Goal: Task Accomplishment & Management: Use online tool/utility

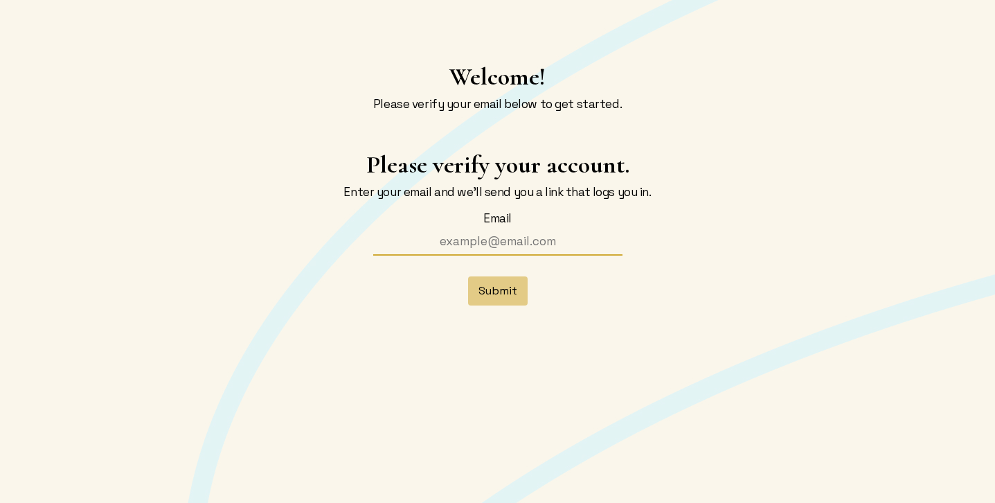
click at [467, 244] on input "Email" at bounding box center [497, 241] width 277 height 26
type input "[EMAIL_ADDRESS][DOMAIN_NAME]"
click at [489, 290] on button "Submit" at bounding box center [498, 290] width 60 height 29
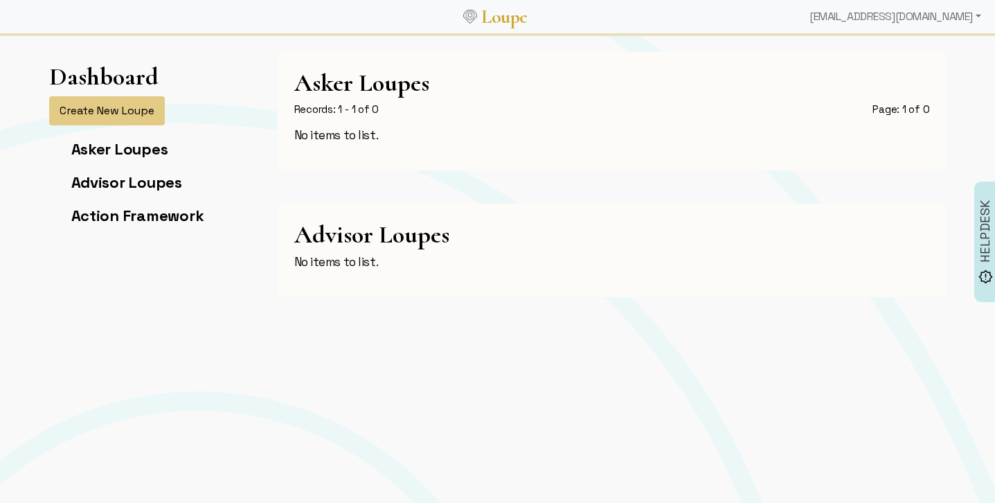
scroll to position [11, 0]
click at [137, 145] on link "Asker Loupes" at bounding box center [119, 148] width 97 height 19
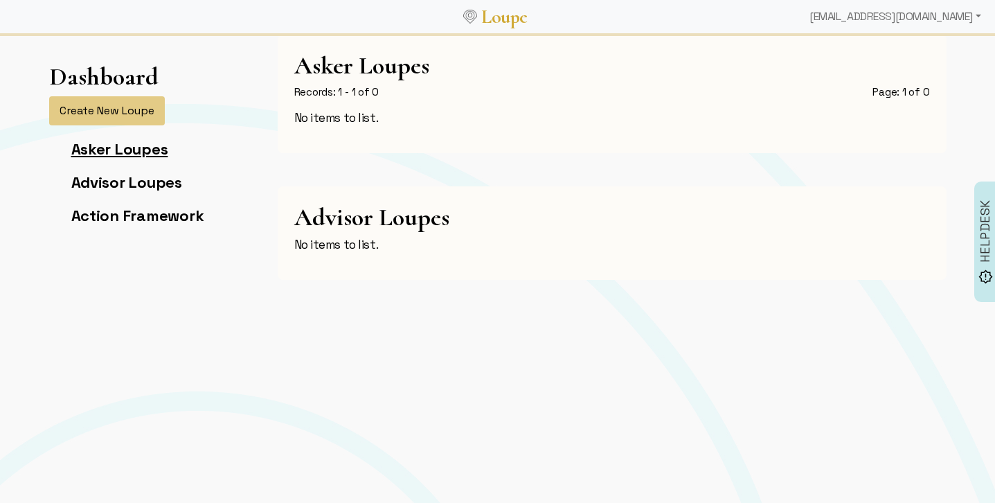
click at [119, 148] on link "Asker Loupes" at bounding box center [119, 148] width 97 height 19
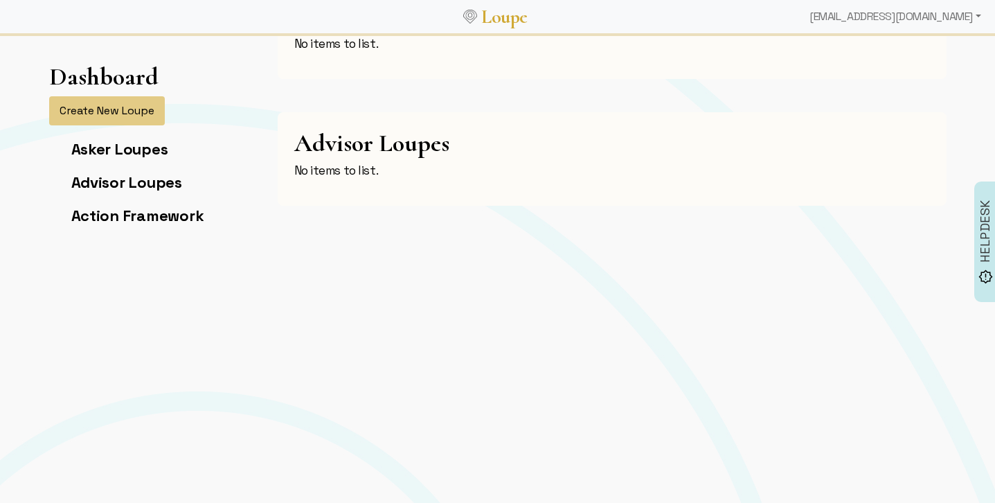
scroll to position [0, 0]
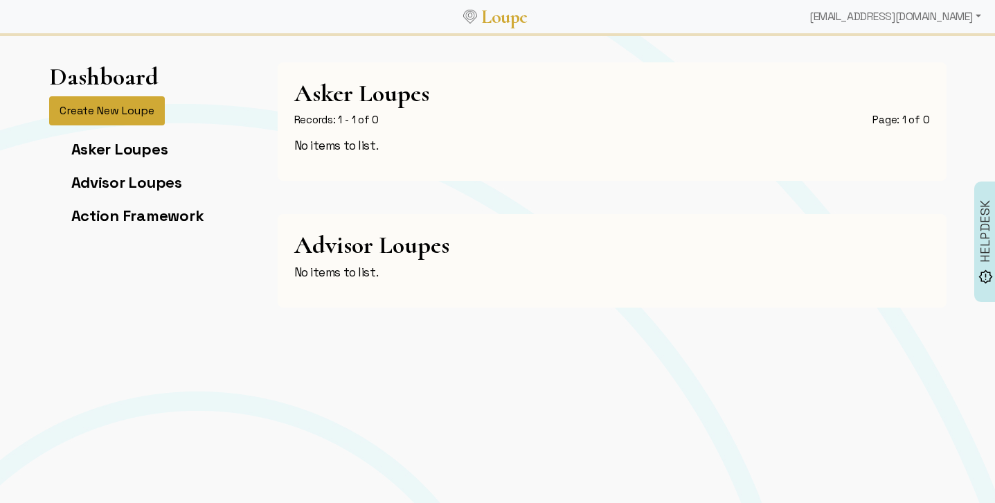
click at [107, 107] on button "Create New Loupe" at bounding box center [107, 110] width 116 height 29
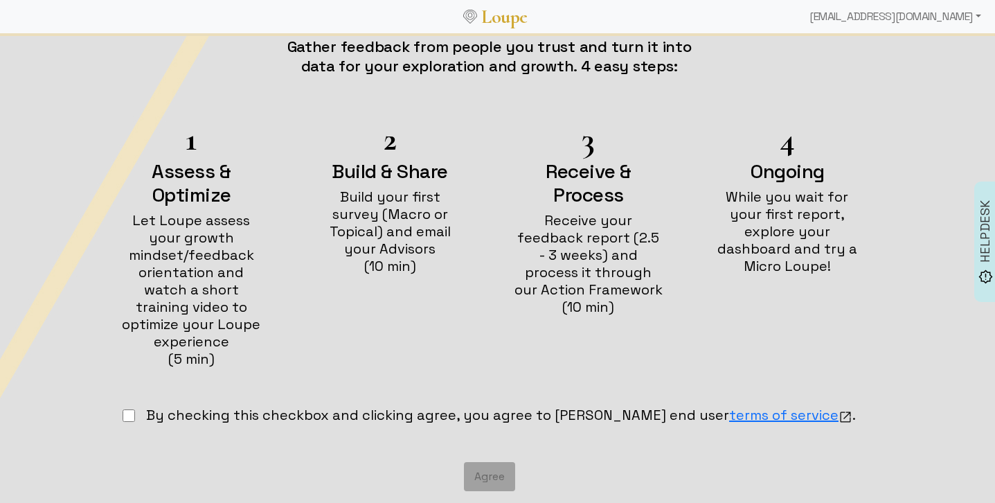
scroll to position [217, 0]
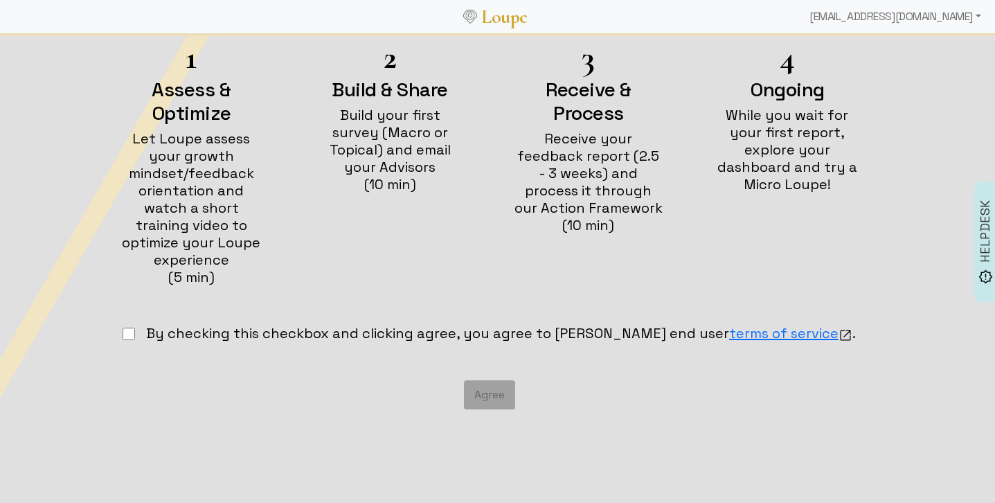
click at [135, 327] on input "checkbox" at bounding box center [129, 333] width 12 height 12
checkbox input "true"
click at [502, 384] on button "Agree" at bounding box center [489, 394] width 51 height 29
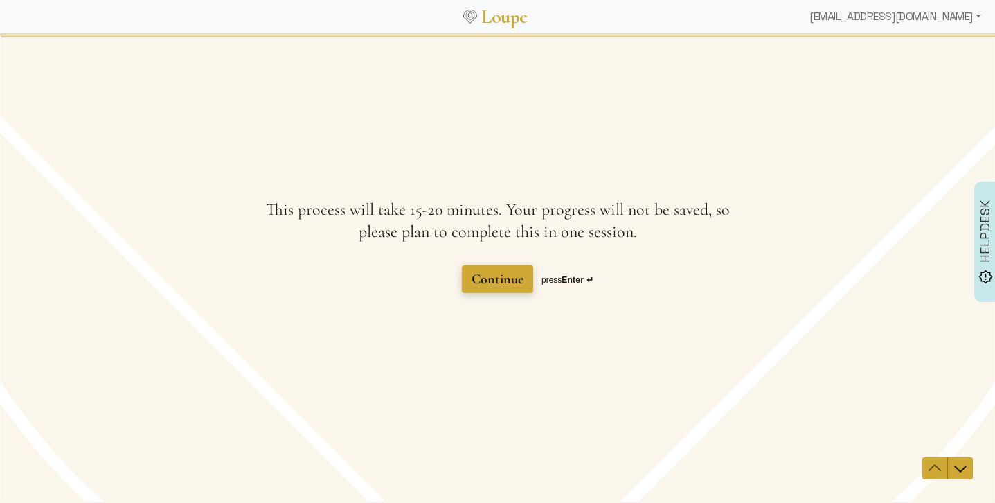
click at [503, 277] on span "Continue" at bounding box center [497, 279] width 52 height 17
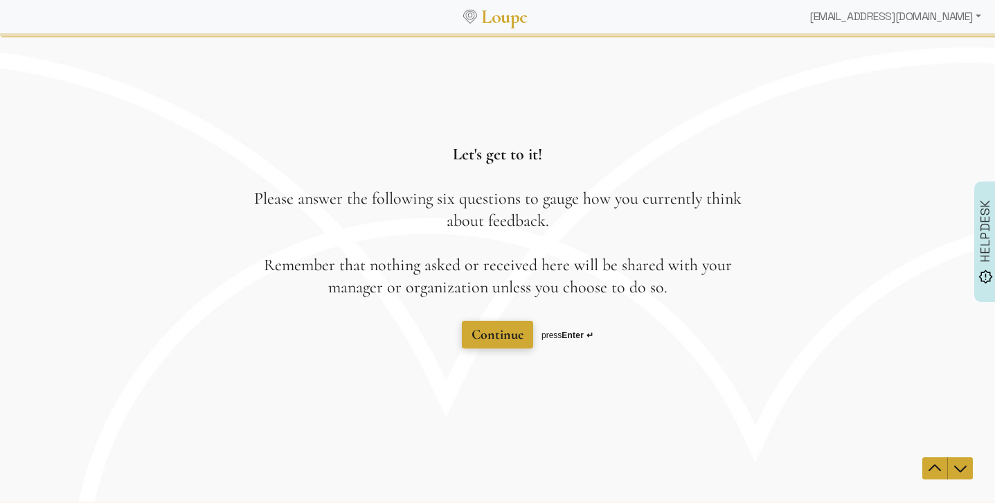
click at [501, 335] on span "Continue" at bounding box center [497, 334] width 52 height 17
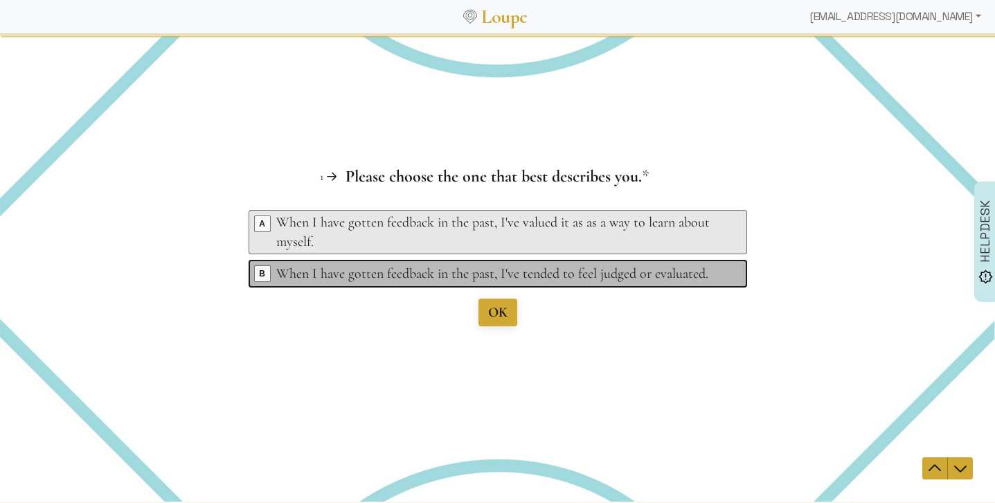
click at [262, 268] on span "B" at bounding box center [262, 273] width 15 height 15
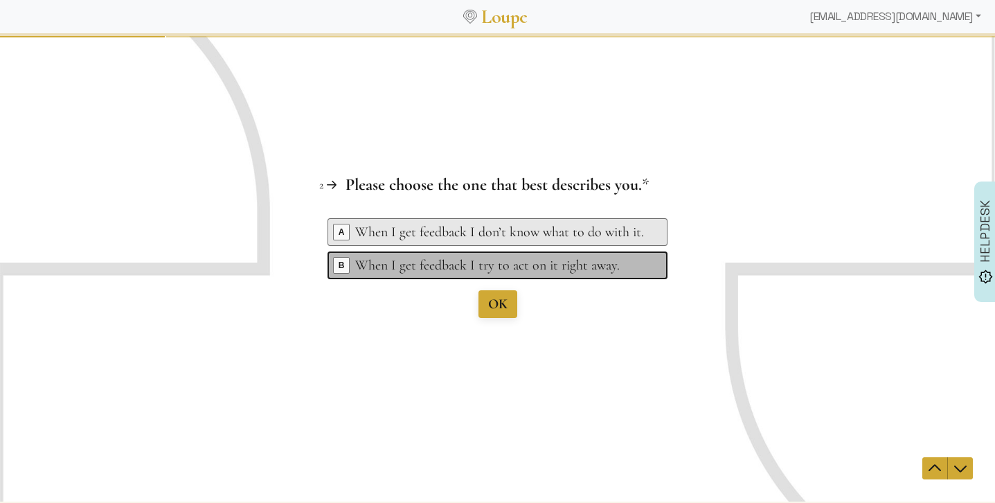
click at [337, 267] on span "B" at bounding box center [341, 265] width 15 height 15
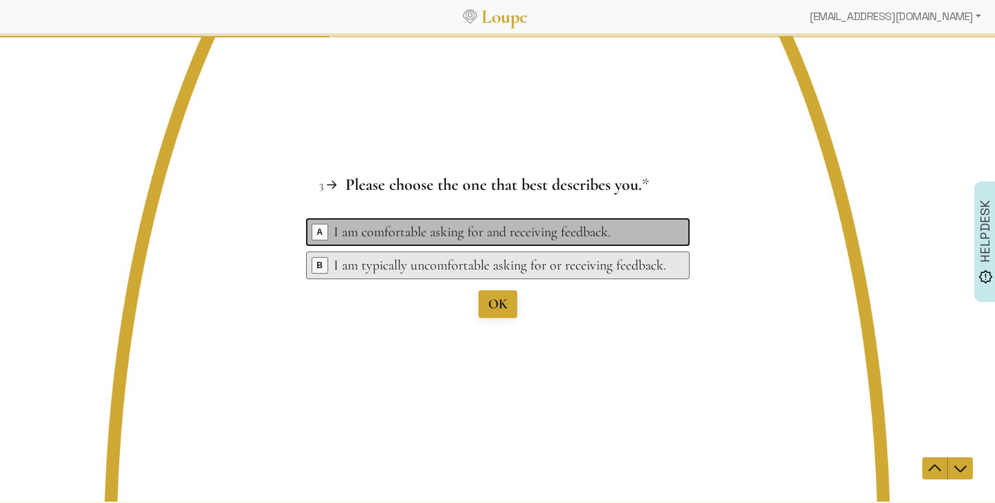
click at [318, 231] on span "A" at bounding box center [319, 231] width 15 height 15
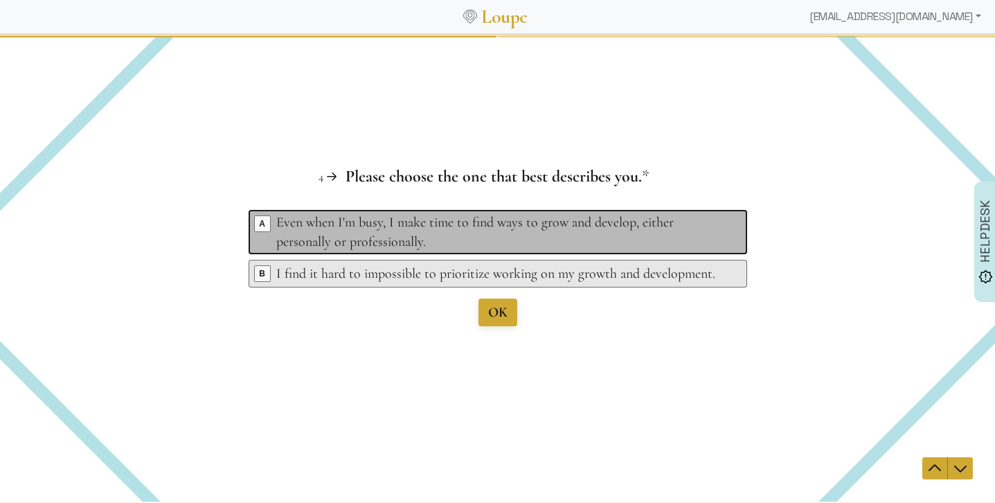
click at [262, 222] on span "A" at bounding box center [262, 223] width 15 height 15
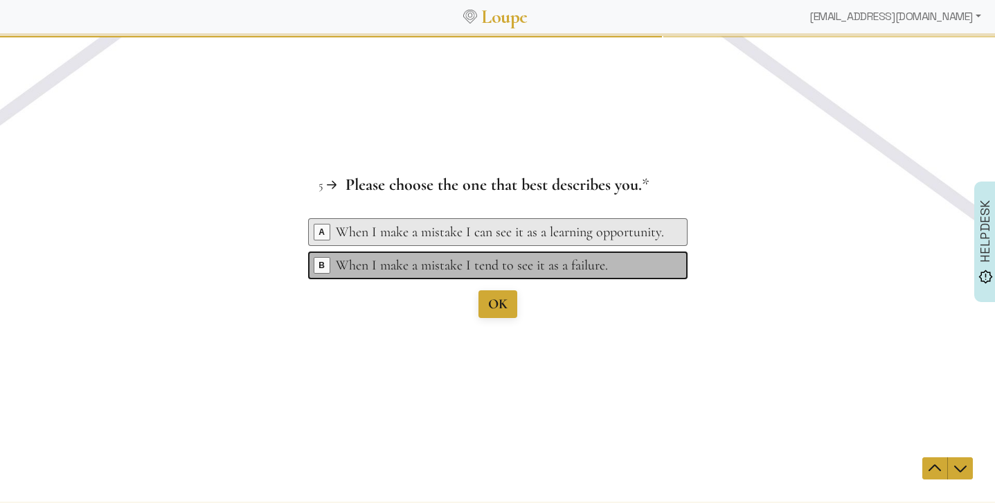
click at [324, 264] on span "B" at bounding box center [321, 265] width 15 height 15
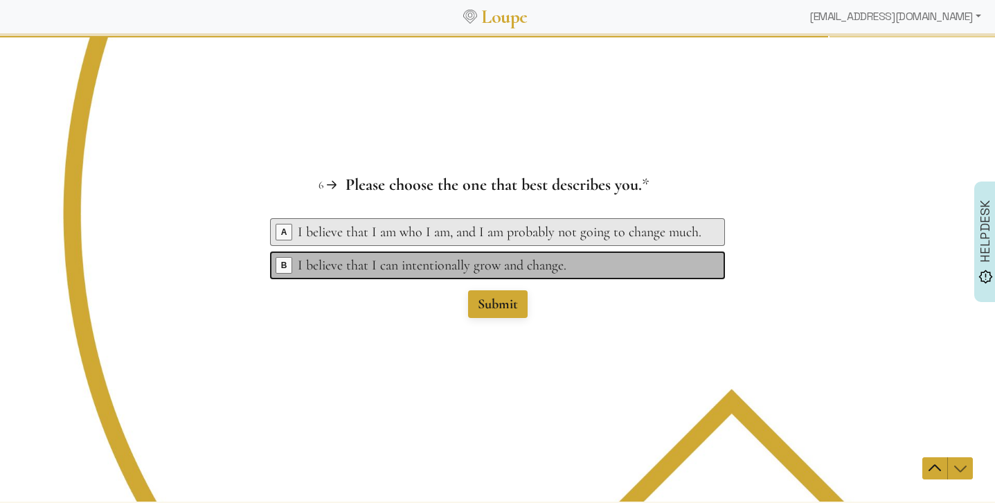
click at [275, 270] on div "Key B I believe that I can intentionally grow and change." at bounding box center [497, 265] width 455 height 28
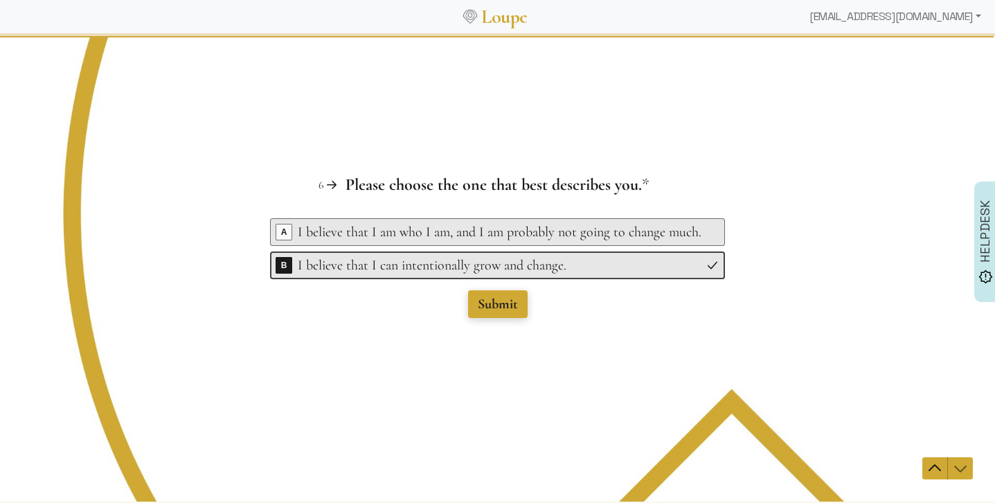
click at [486, 300] on span "Submit" at bounding box center [498, 304] width 40 height 17
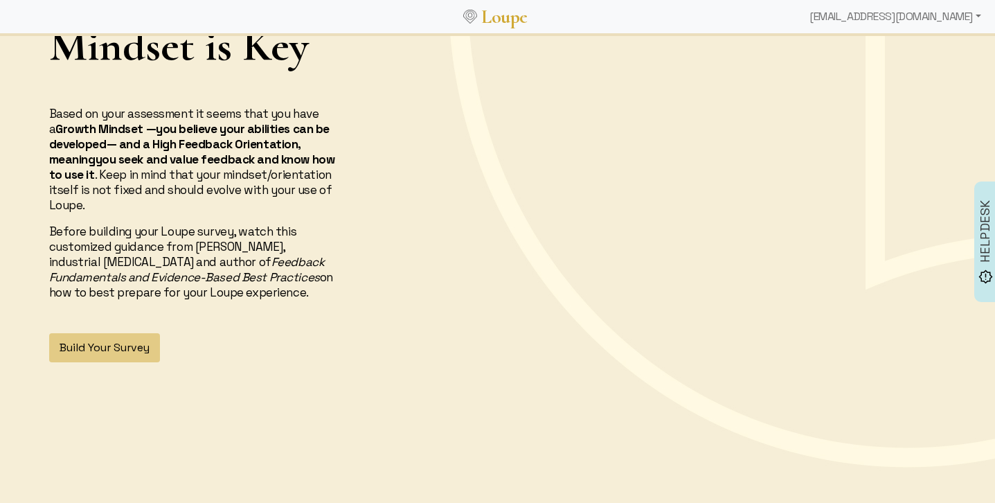
scroll to position [81, 0]
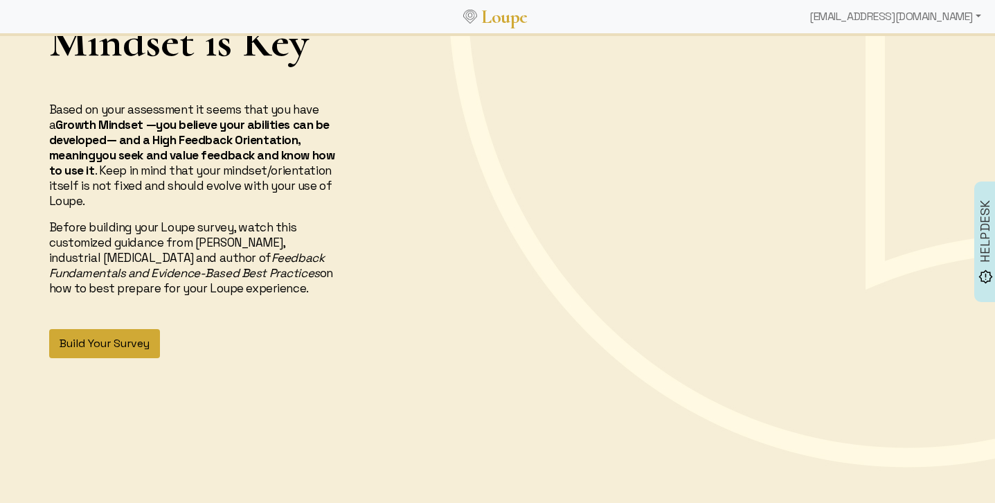
click at [103, 346] on button "Build Your Survey" at bounding box center [104, 343] width 111 height 29
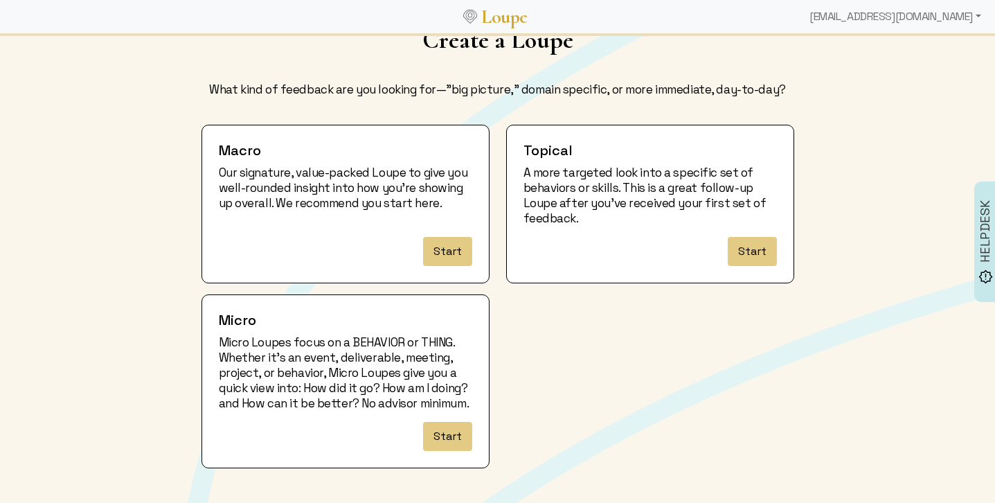
scroll to position [48, 0]
click at [450, 252] on button "Start" at bounding box center [447, 250] width 49 height 29
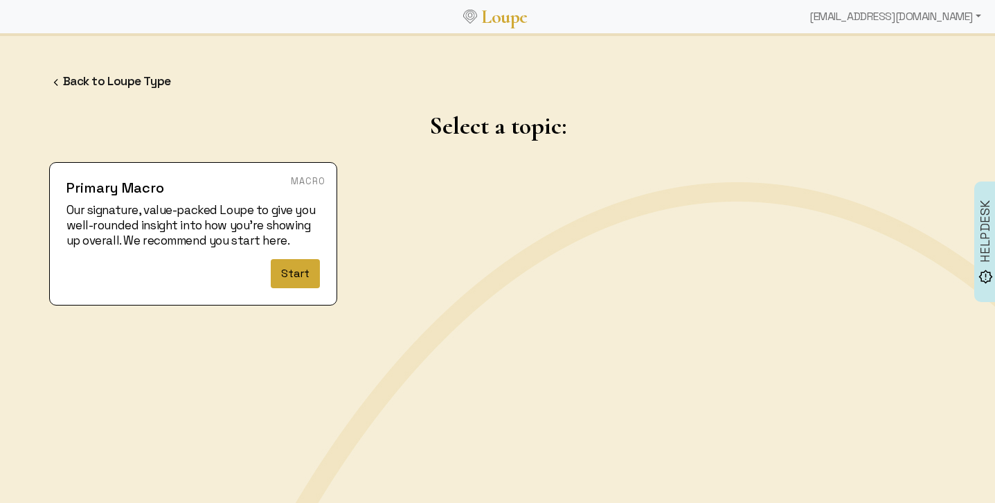
click at [295, 276] on button "Start" at bounding box center [295, 273] width 49 height 29
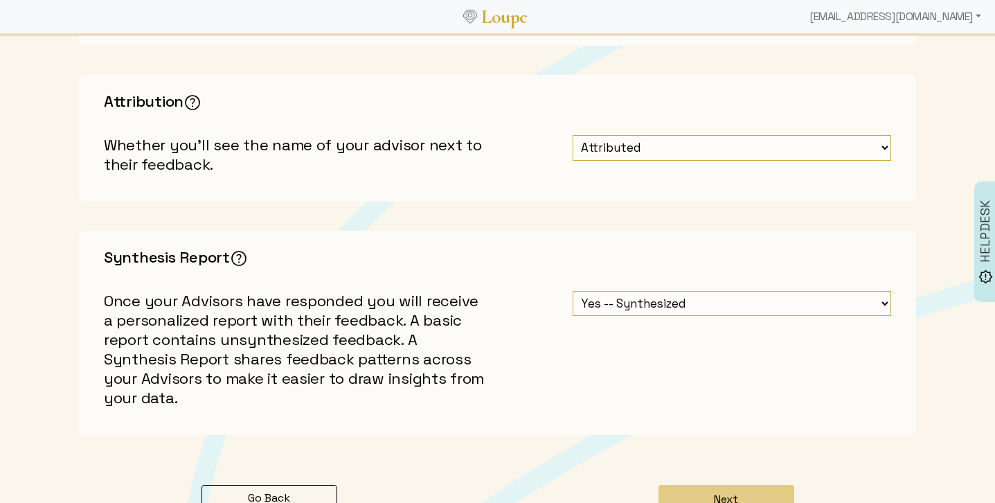
scroll to position [511, 0]
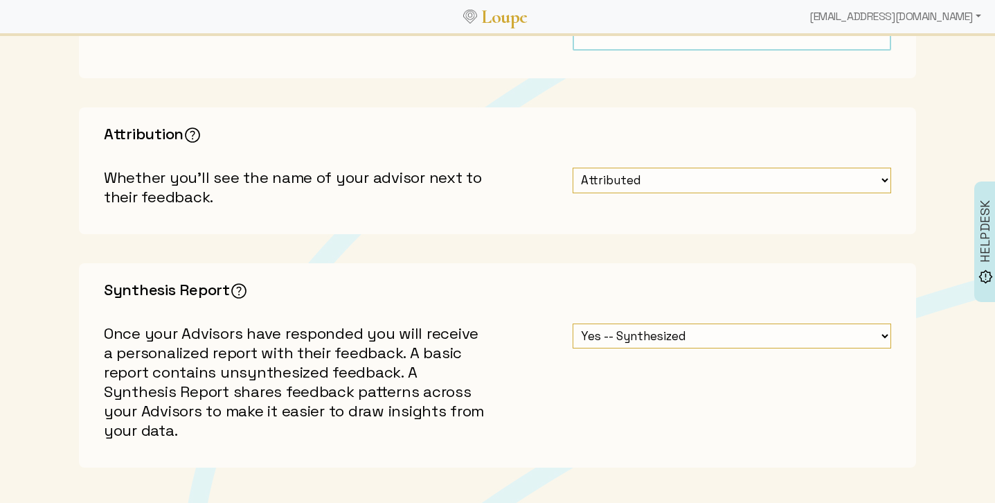
click at [678, 181] on select "Attributed Unattributed" at bounding box center [732, 181] width 318 height 26
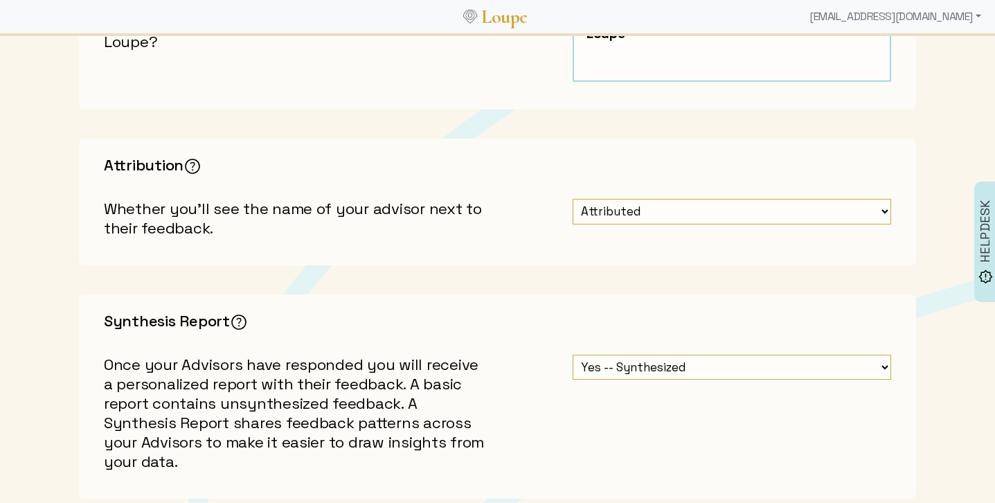
scroll to position [480, 0]
click at [666, 216] on select "Attributed Unattributed" at bounding box center [732, 211] width 318 height 26
select select "1: false"
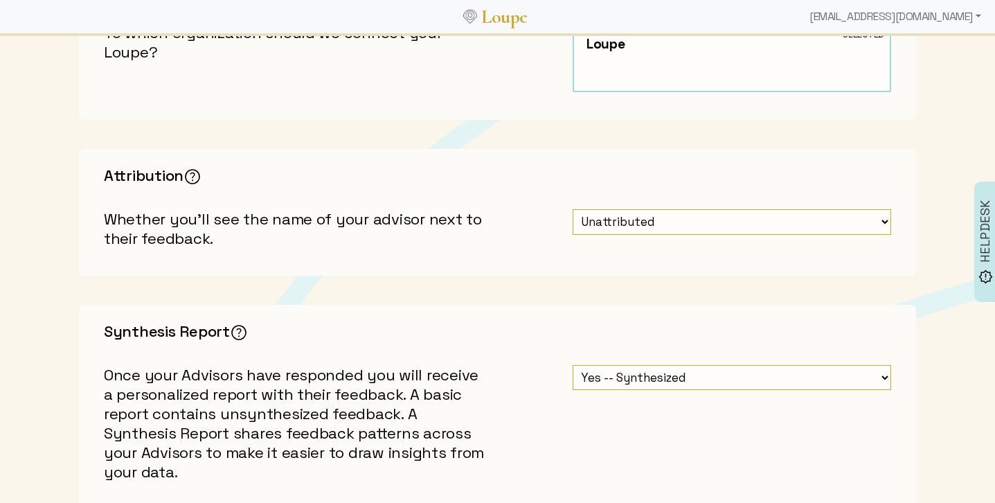
scroll to position [676, 0]
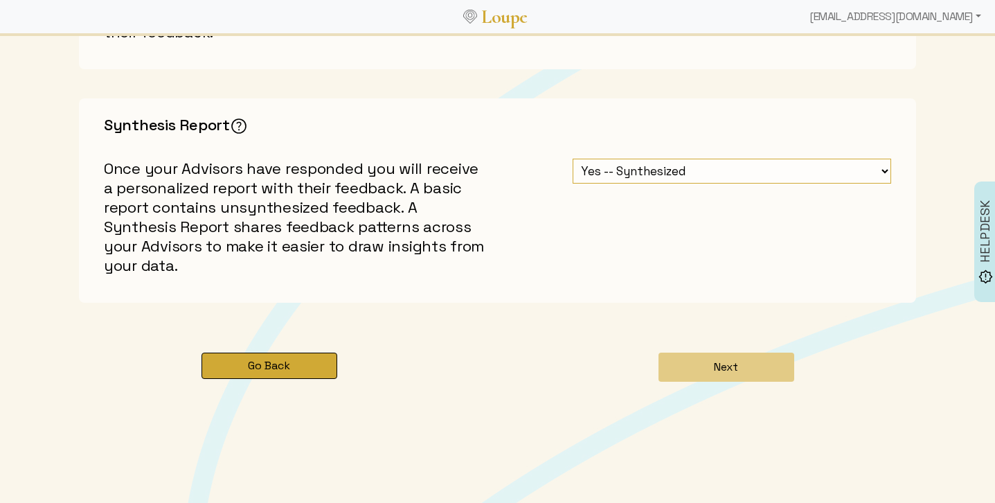
click at [293, 372] on button "Go Back" at bounding box center [269, 365] width 136 height 26
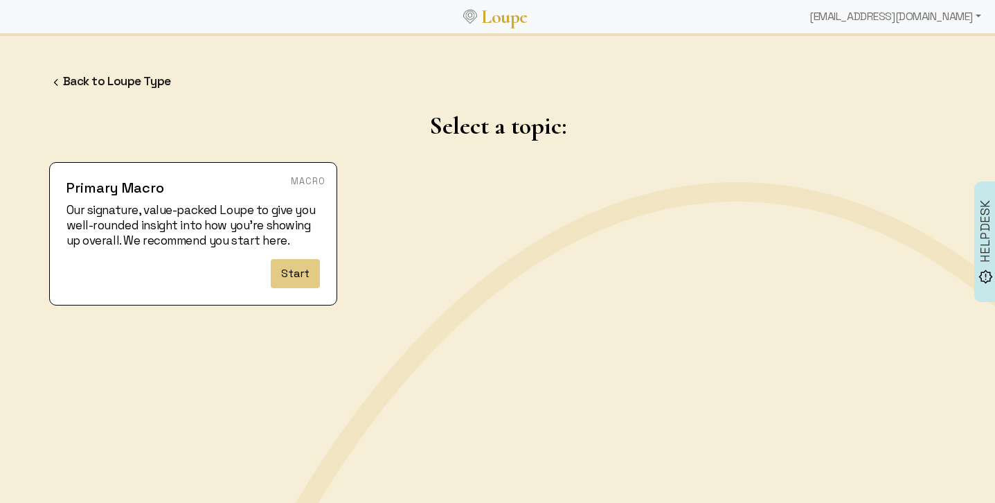
click at [56, 78] on img at bounding box center [56, 82] width 14 height 14
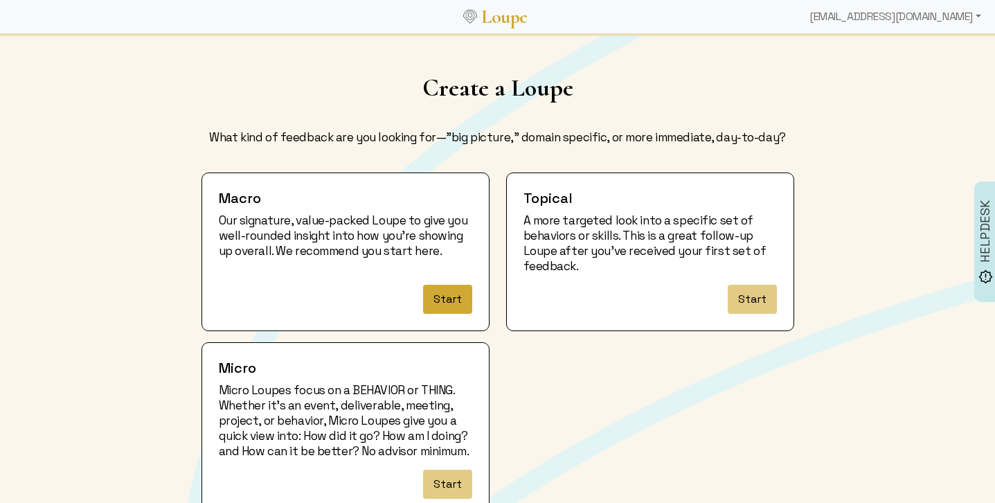
click at [447, 294] on button "Start" at bounding box center [447, 299] width 49 height 29
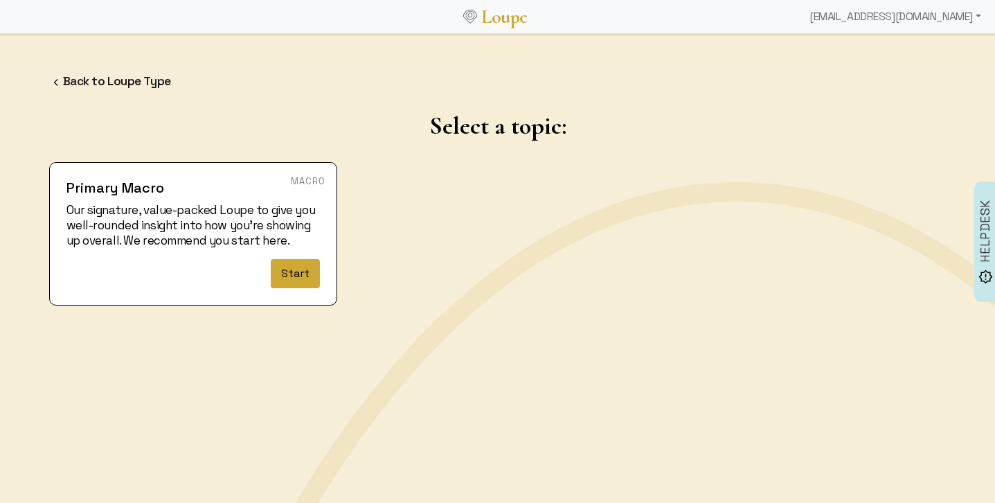
click at [300, 273] on button "Start" at bounding box center [295, 273] width 49 height 29
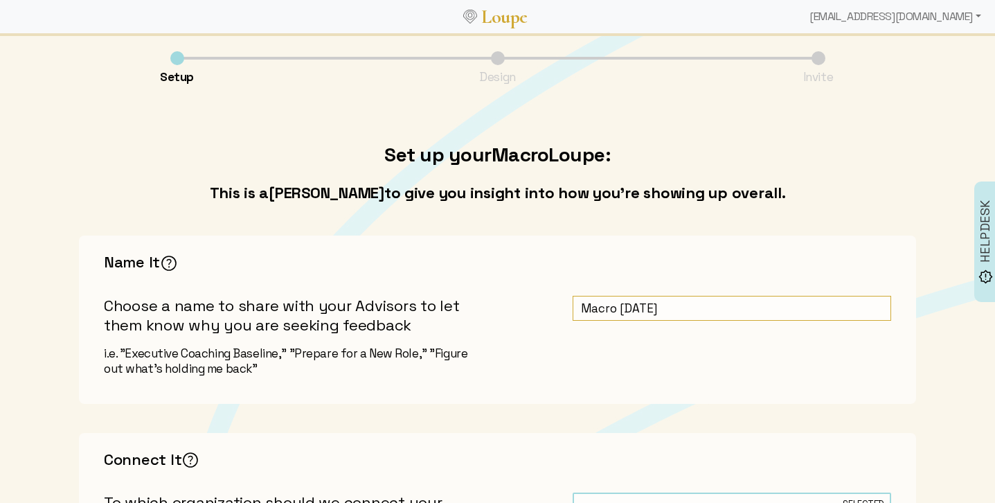
drag, startPoint x: 689, startPoint y: 309, endPoint x: 575, endPoint y: 294, distance: 114.5
click at [575, 296] on input "Macro 10/10/2025" at bounding box center [732, 309] width 318 height 26
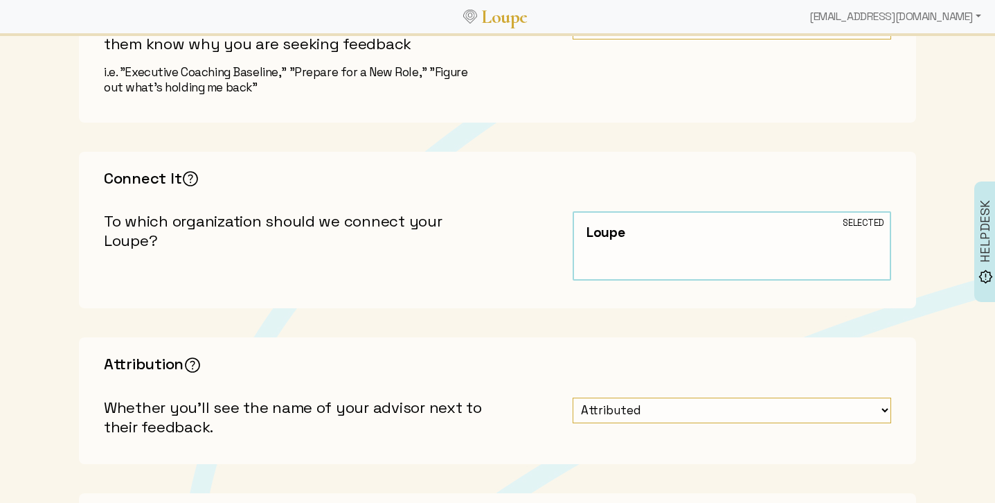
scroll to position [286, 0]
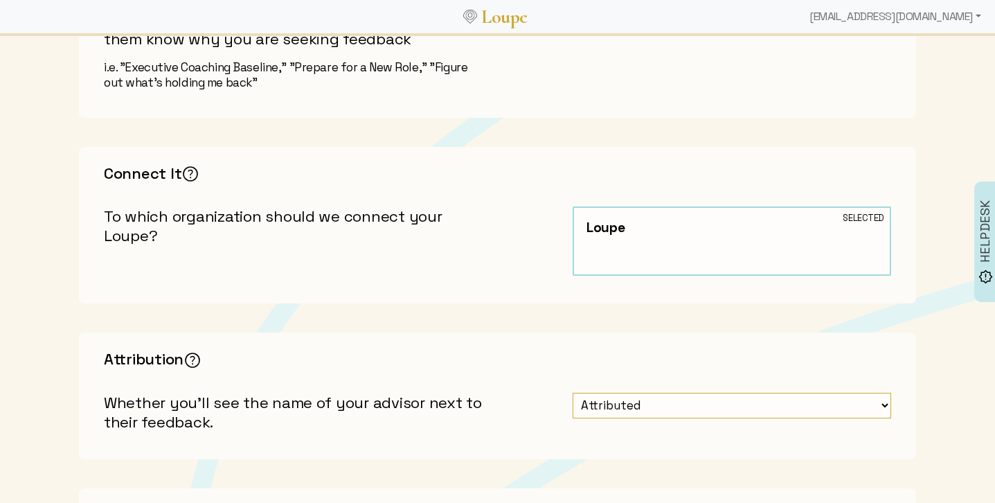
type input "Marni's Fall Feedback"
click at [612, 239] on div "Loupe Selected" at bounding box center [732, 240] width 318 height 69
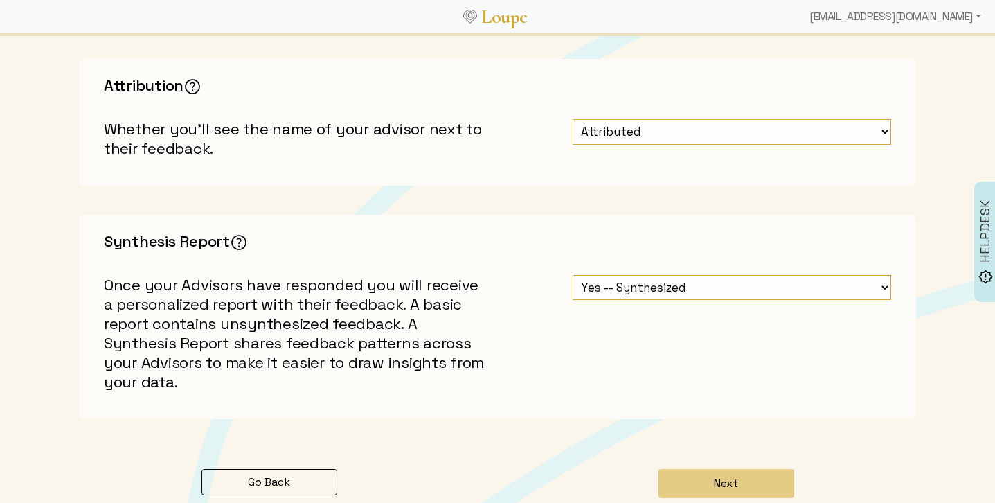
scroll to position [555, 0]
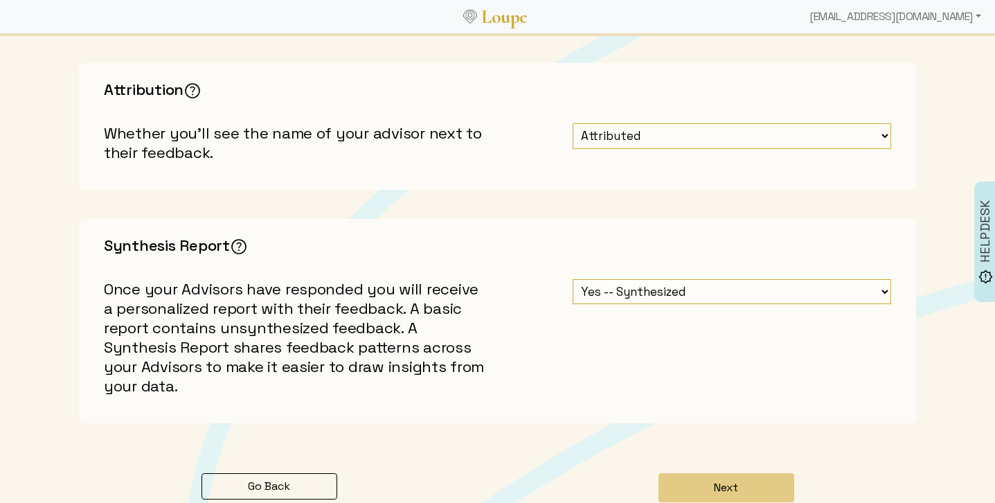
click at [597, 133] on select "Attributed Unattributed" at bounding box center [732, 136] width 318 height 26
select select "1: false"
click at [644, 289] on select "Yes -- Synthesized No -- Unsynthesized" at bounding box center [732, 292] width 318 height 26
click at [699, 484] on button "Next" at bounding box center [726, 487] width 136 height 29
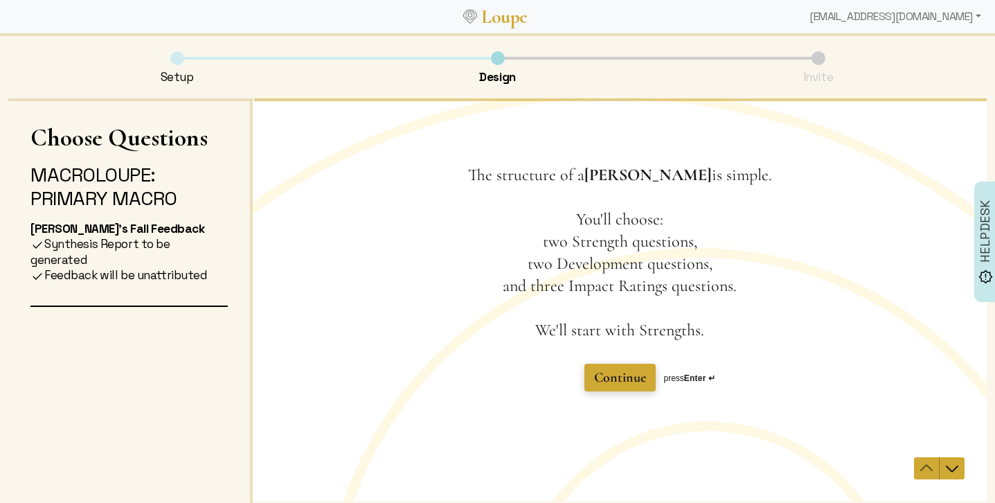
click at [626, 378] on span "Continue" at bounding box center [620, 377] width 52 height 17
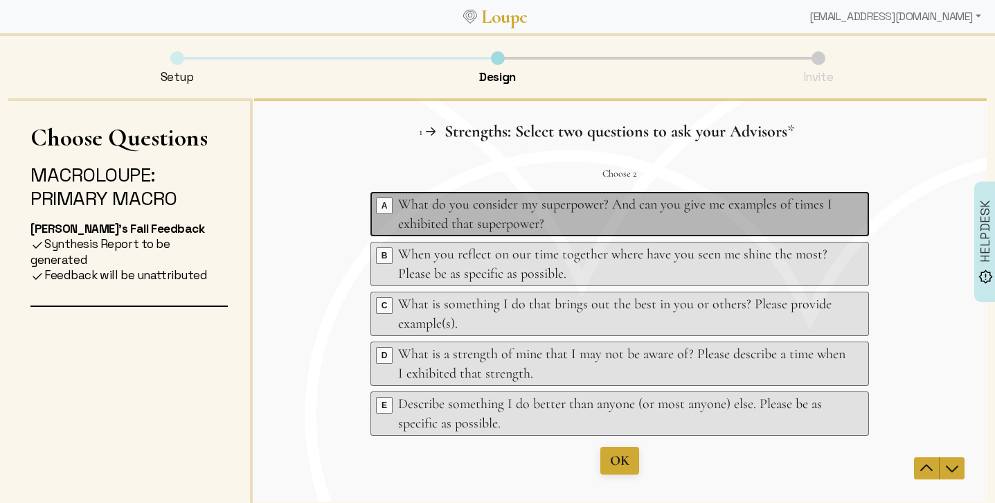
click at [383, 202] on span "A" at bounding box center [384, 205] width 15 height 15
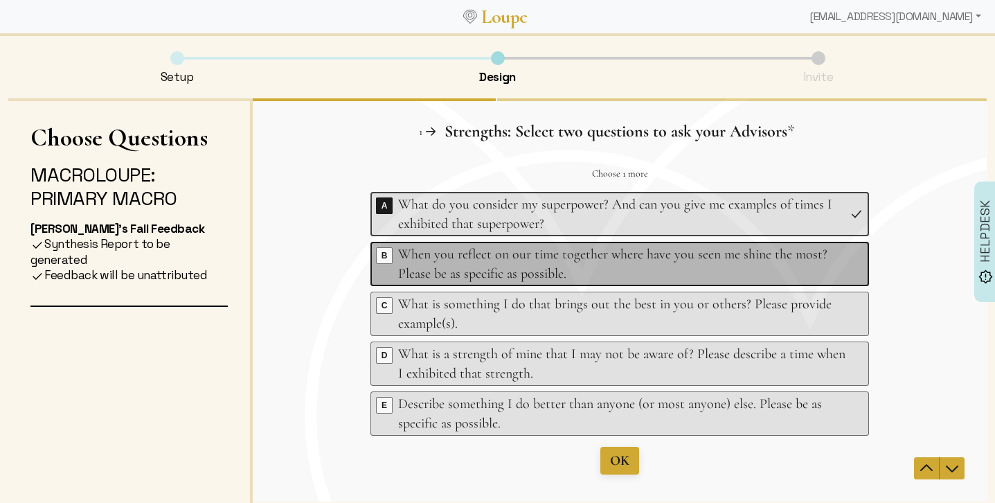
click at [388, 249] on span "B" at bounding box center [384, 255] width 15 height 15
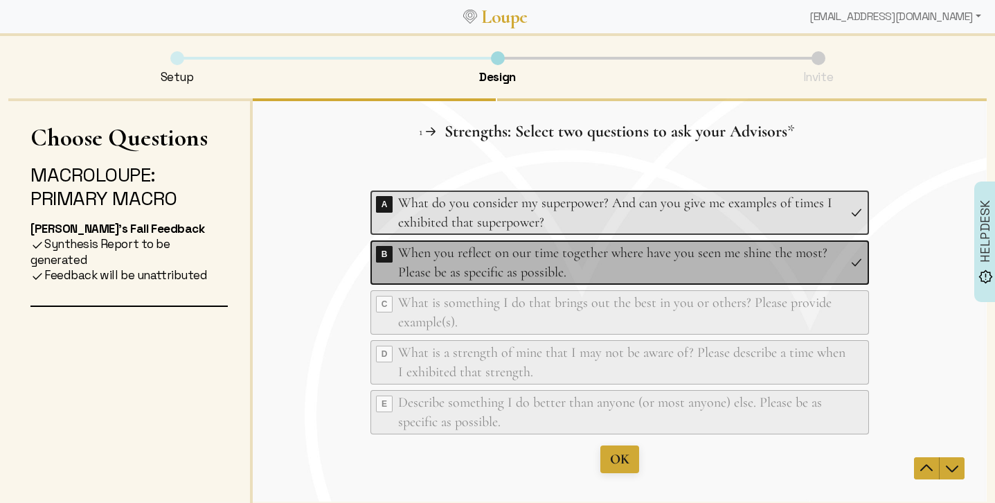
scroll to position [2, 0]
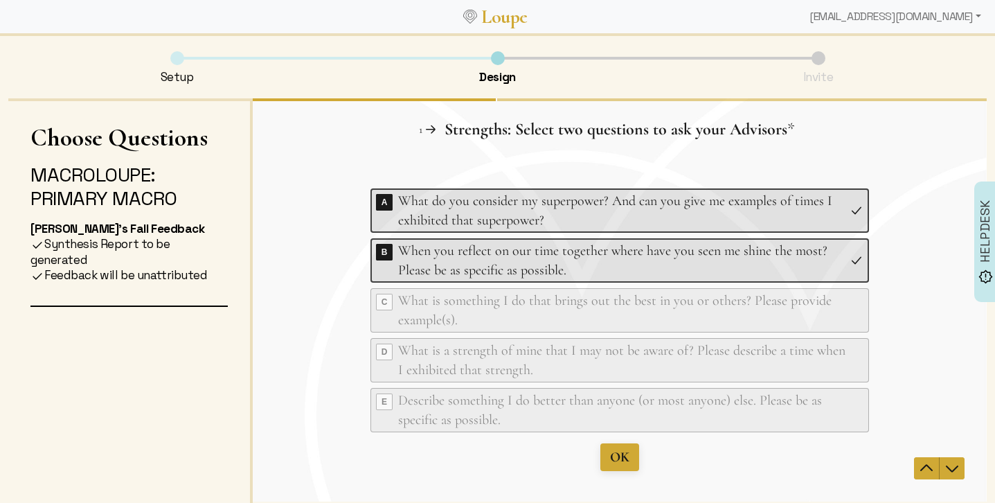
click at [385, 352] on span "D" at bounding box center [384, 351] width 15 height 15
click at [624, 460] on span "OK" at bounding box center [619, 457] width 19 height 17
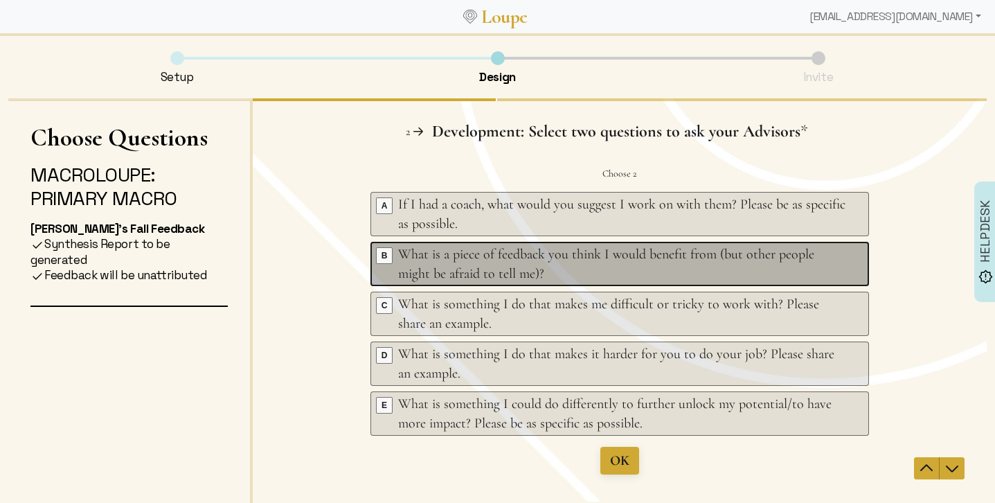
click at [384, 258] on span "B" at bounding box center [384, 255] width 15 height 15
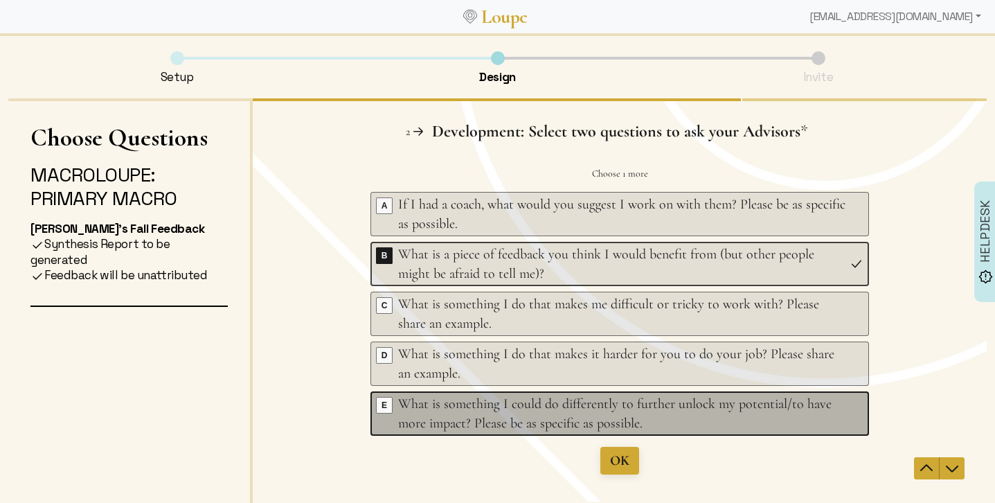
click at [388, 404] on span "E" at bounding box center [384, 404] width 15 height 15
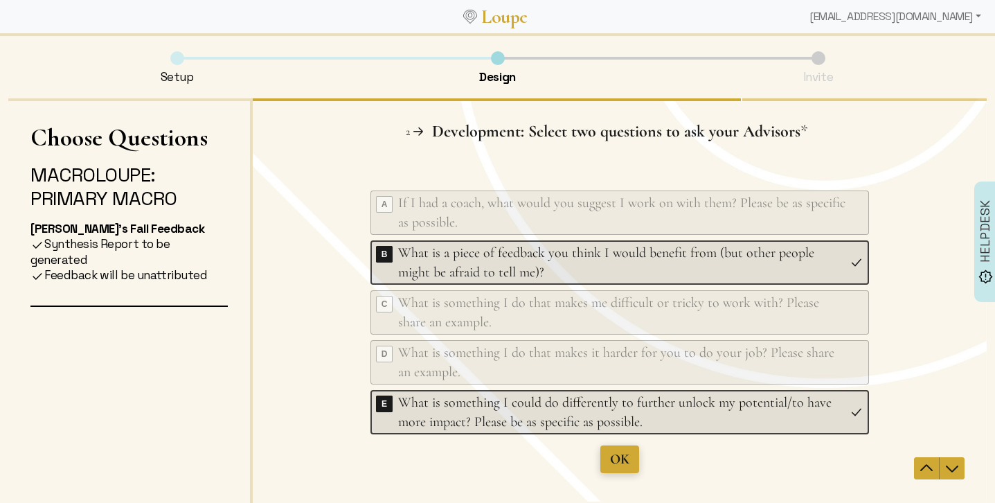
click at [622, 458] on span "OK" at bounding box center [619, 459] width 19 height 17
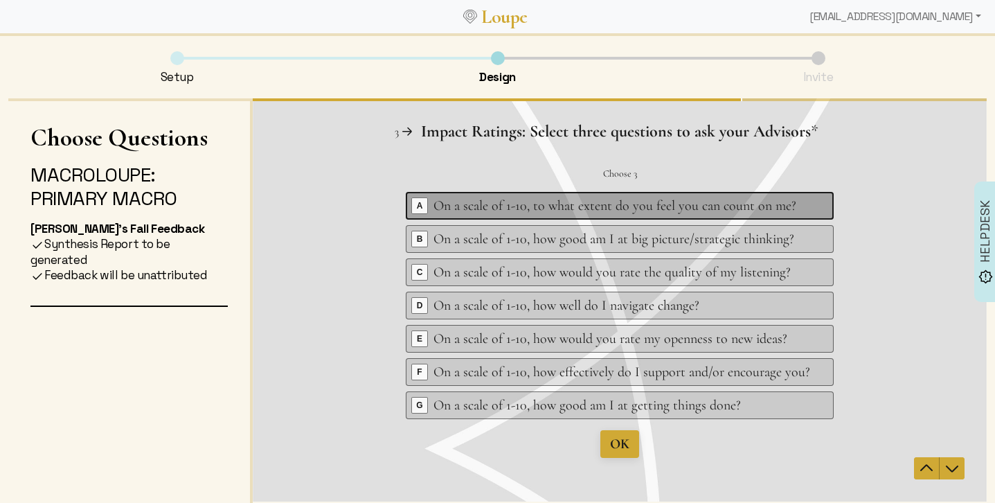
click at [421, 204] on span "A" at bounding box center [419, 205] width 15 height 15
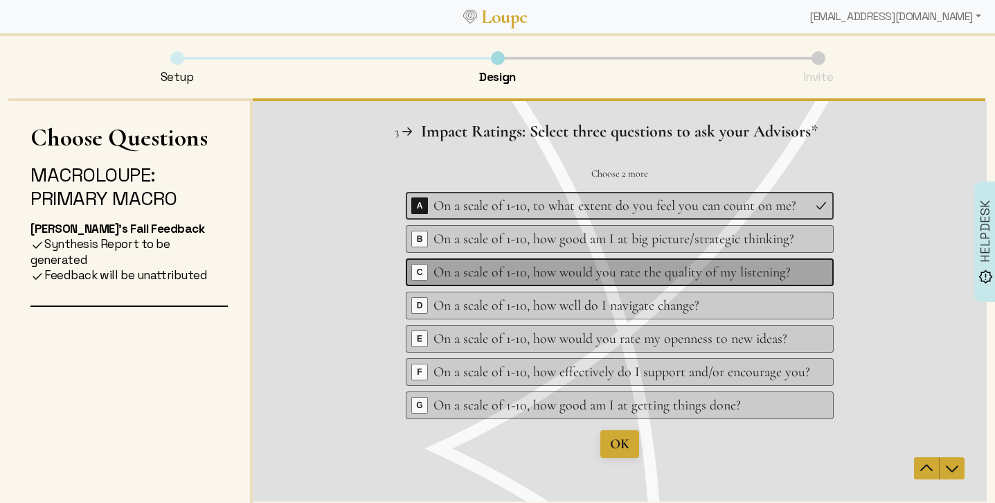
click at [427, 267] on span "C" at bounding box center [419, 271] width 15 height 15
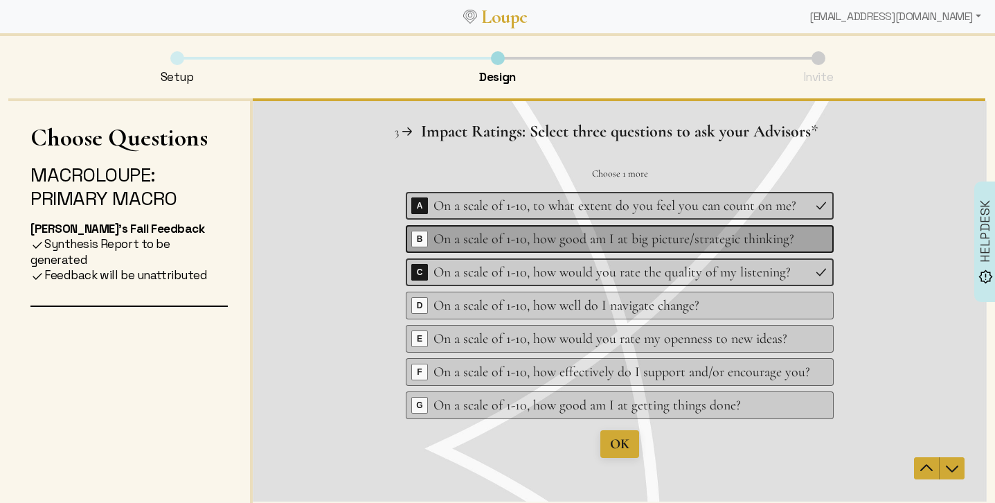
click at [420, 235] on span "B" at bounding box center [419, 238] width 15 height 15
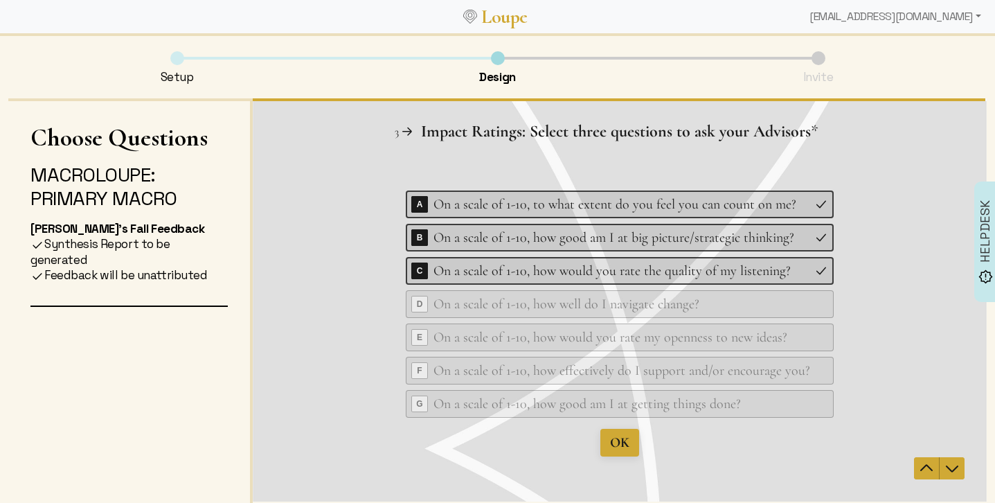
click at [423, 307] on span "D" at bounding box center [419, 303] width 15 height 15
click at [624, 441] on span "OK" at bounding box center [619, 442] width 19 height 17
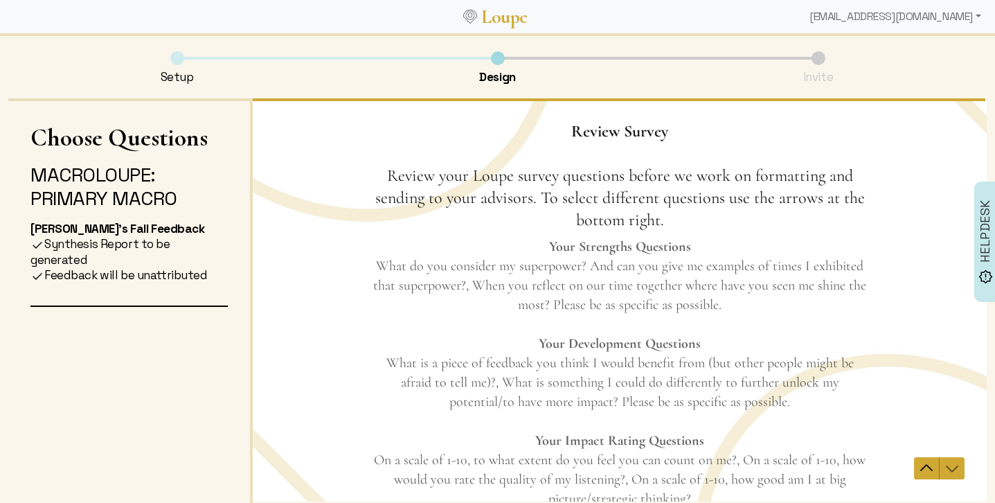
scroll to position [123, 0]
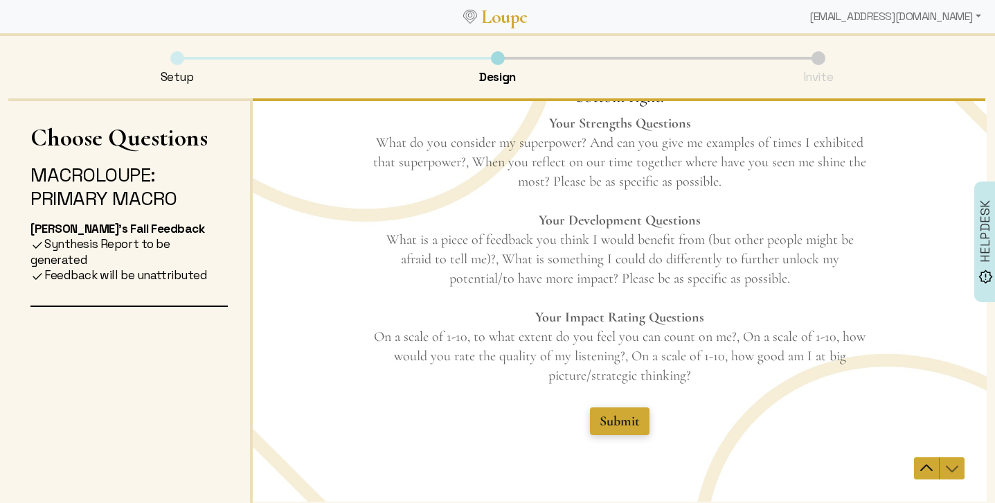
click at [628, 423] on span "Submit" at bounding box center [620, 421] width 40 height 17
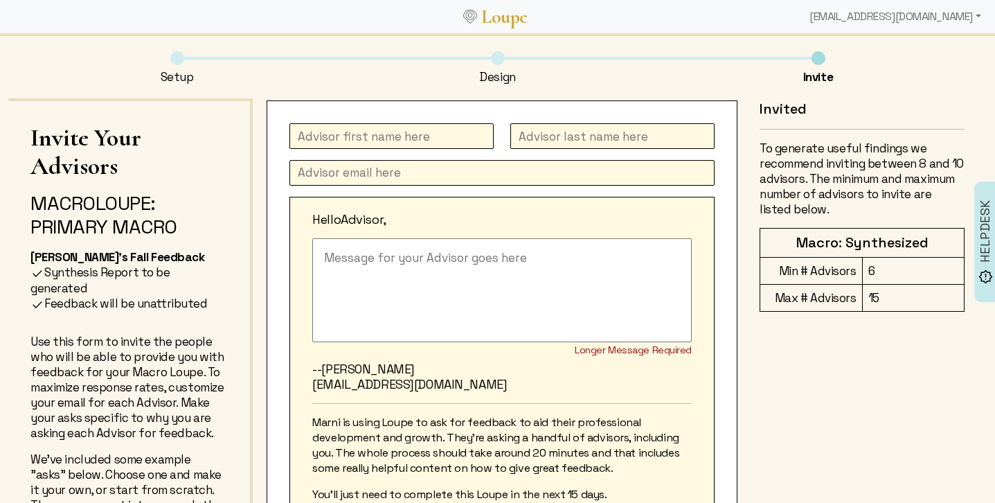
click at [369, 140] on input "text" at bounding box center [391, 136] width 204 height 26
